Goal: Find specific page/section: Find specific page/section

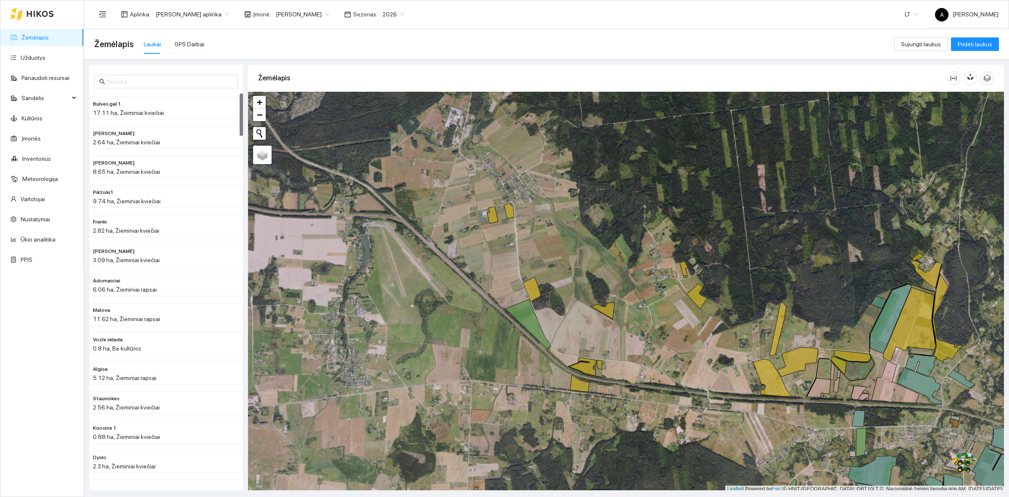
scroll to position [3, 0]
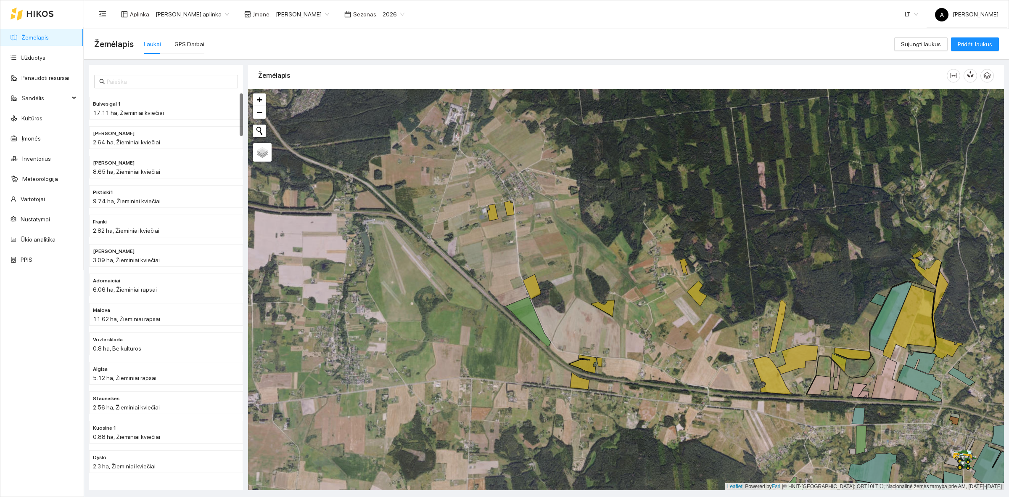
click at [499, 383] on div at bounding box center [626, 289] width 756 height 401
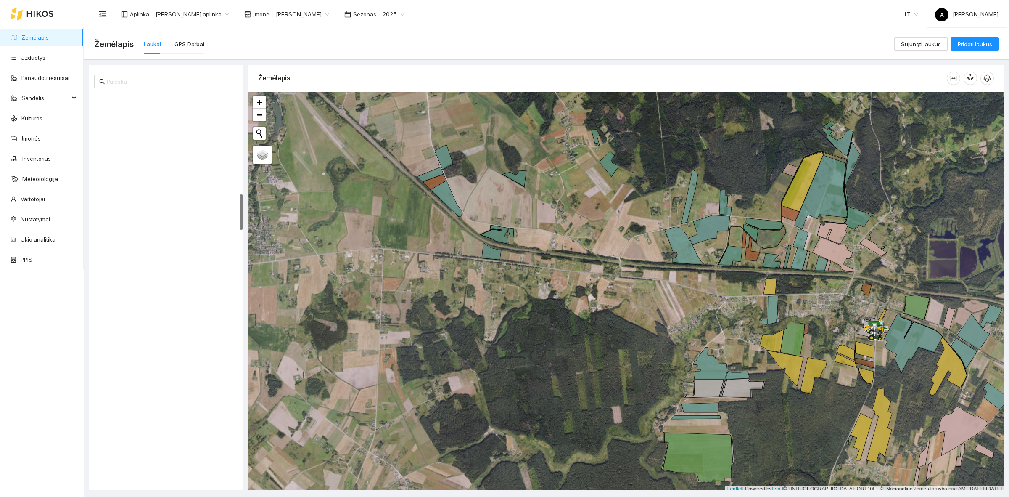
scroll to position [3, 0]
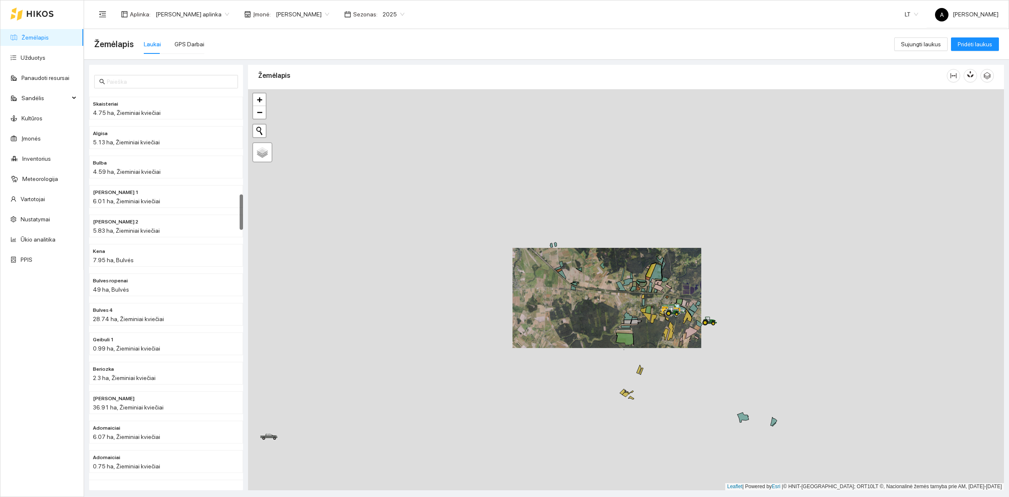
drag, startPoint x: 638, startPoint y: 315, endPoint x: 541, endPoint y: 165, distance: 178.7
click at [542, 165] on div at bounding box center [626, 289] width 756 height 401
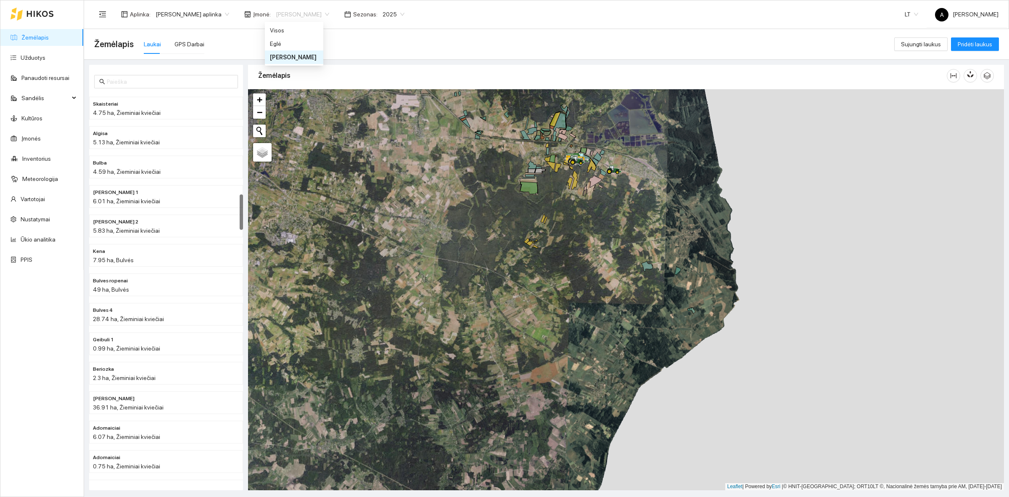
click at [306, 16] on span "[PERSON_NAME]" at bounding box center [302, 14] width 53 height 13
click at [343, 48] on div "Žemėlapis Laukai GPS Darbai" at bounding box center [494, 44] width 800 height 27
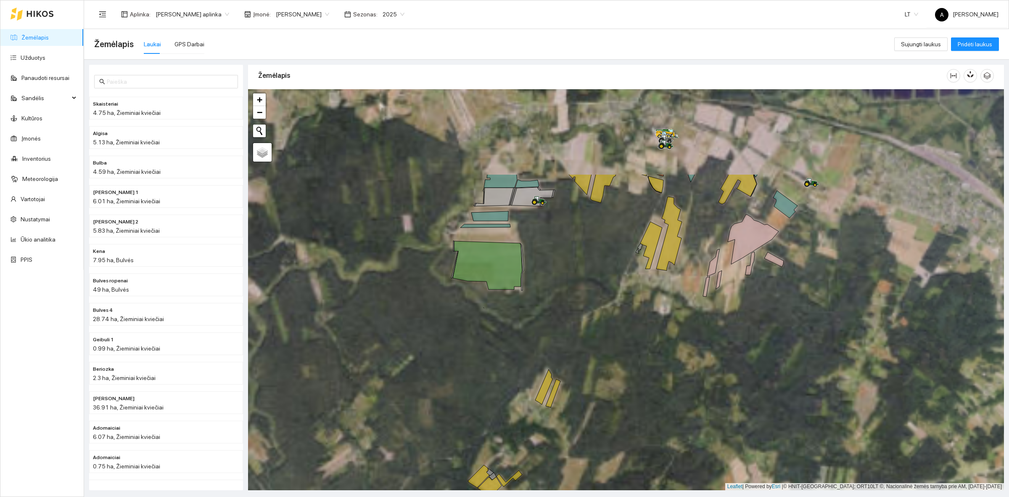
drag, startPoint x: 520, startPoint y: 263, endPoint x: 520, endPoint y: 304, distance: 41.2
click at [520, 304] on div at bounding box center [626, 289] width 756 height 401
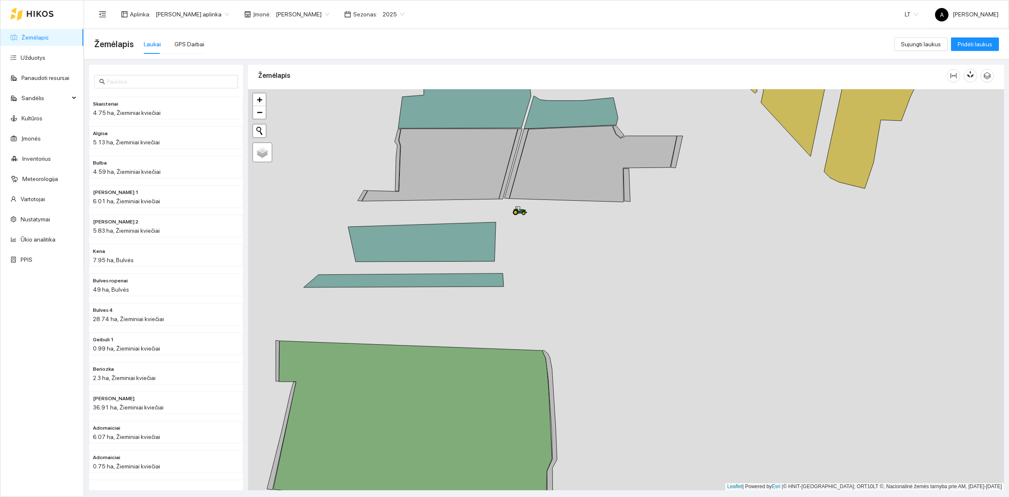
drag, startPoint x: 525, startPoint y: 284, endPoint x: 541, endPoint y: 300, distance: 22.6
click at [541, 300] on div at bounding box center [626, 289] width 756 height 401
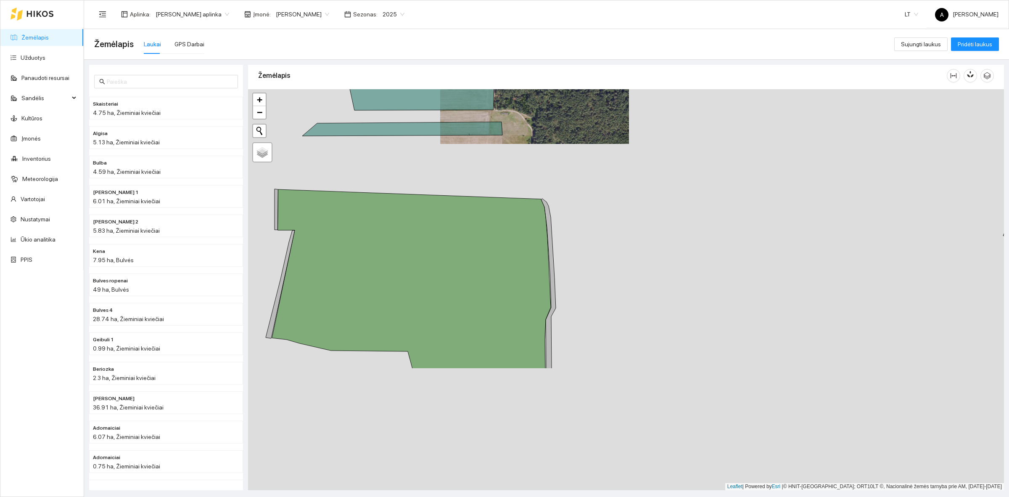
drag, startPoint x: 524, startPoint y: 354, endPoint x: 517, endPoint y: 192, distance: 162.0
click at [517, 192] on div at bounding box center [626, 289] width 756 height 401
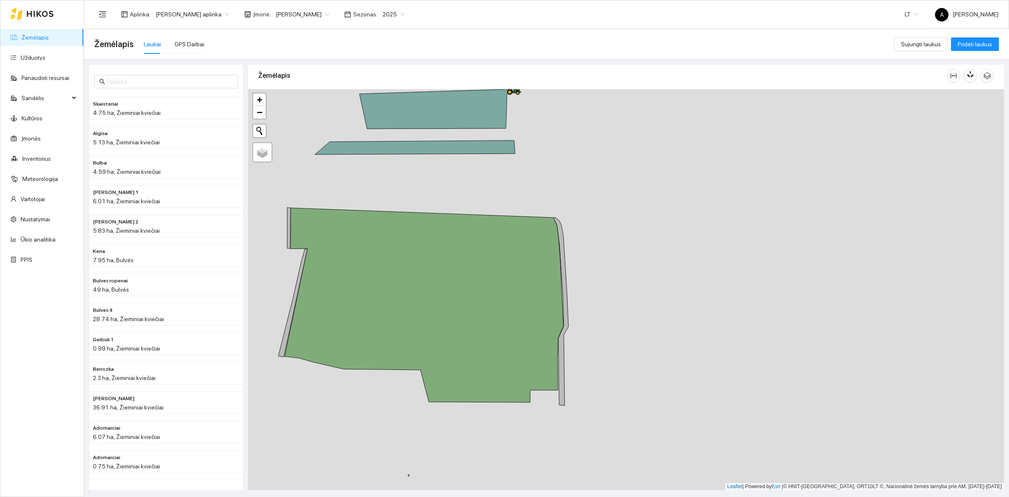
drag, startPoint x: 611, startPoint y: 416, endPoint x: 675, endPoint y: 177, distance: 247.7
click at [675, 177] on div at bounding box center [626, 289] width 756 height 401
